Goal: Task Accomplishment & Management: Complete application form

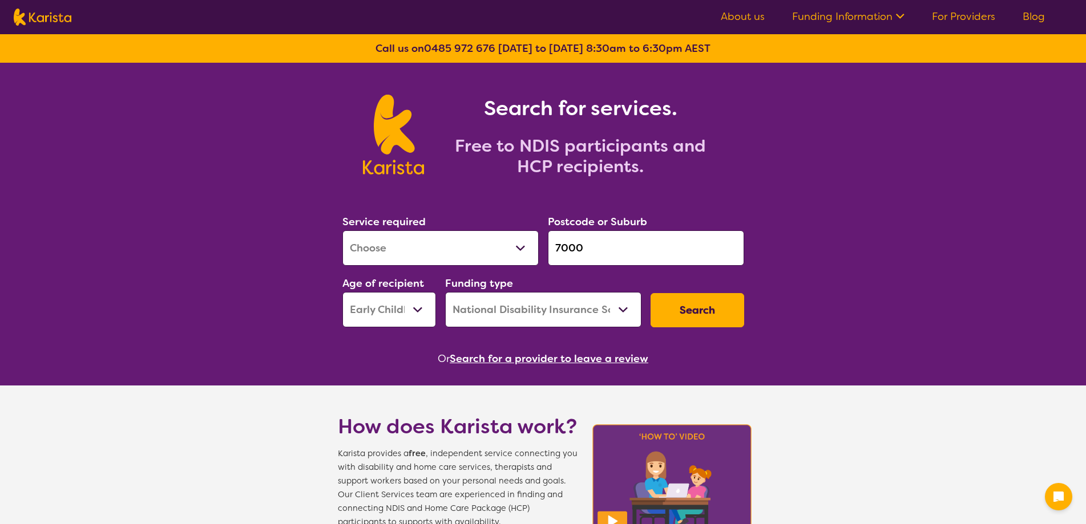
select select "[MEDICAL_DATA]"
select select "EC"
select select "NDIS"
click at [967, 13] on link "For Providers" at bounding box center [963, 17] width 63 height 14
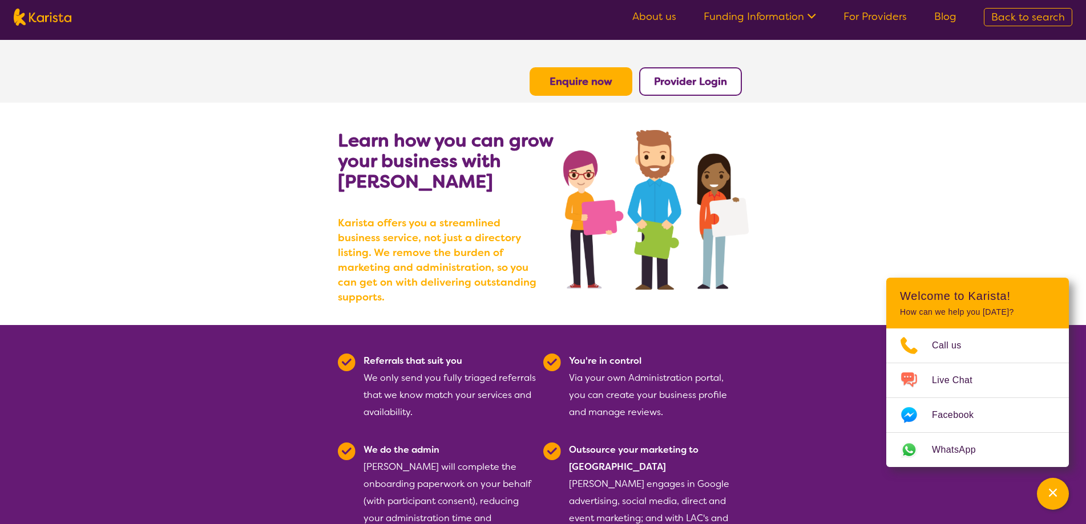
click at [590, 72] on button "Enquire now" at bounding box center [580, 81] width 103 height 29
click at [576, 79] on b "Enquire now" at bounding box center [580, 82] width 63 height 14
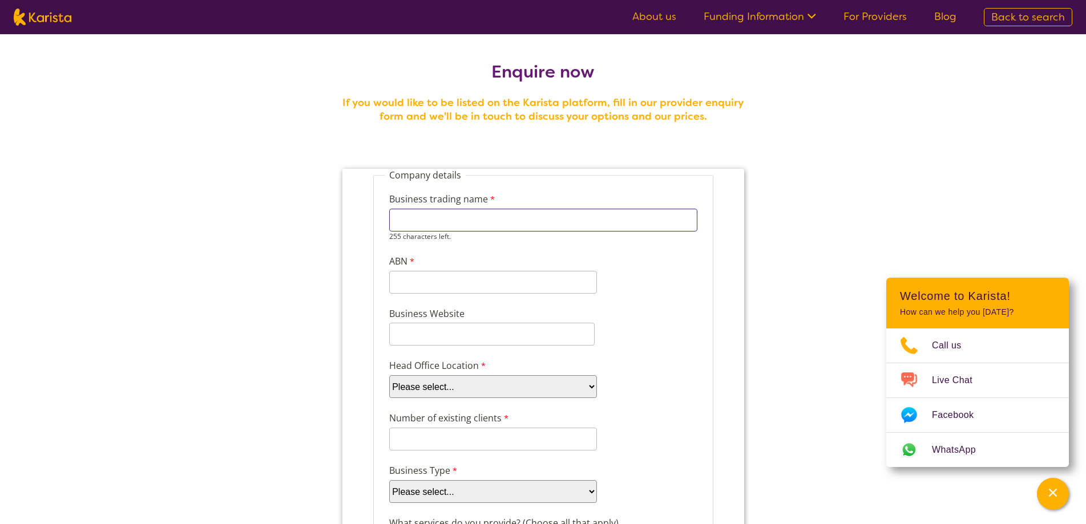
click at [440, 224] on input "Business trading name" at bounding box center [542, 220] width 308 height 23
